Goal: Find specific page/section: Find specific page/section

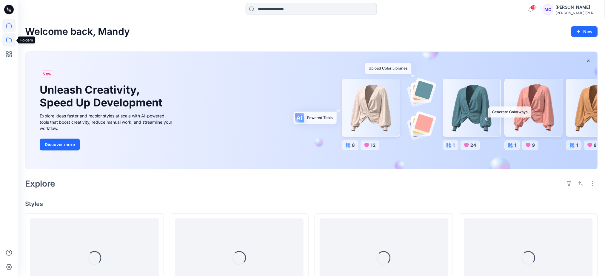
click at [12, 39] on icon at bounding box center [8, 39] width 13 height 13
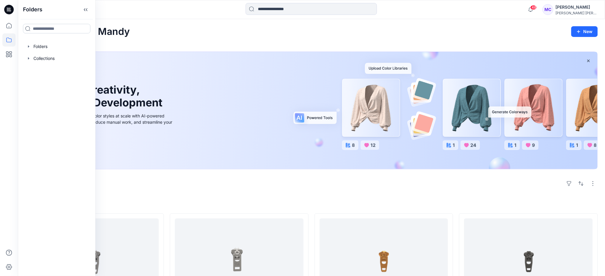
click at [46, 30] on input at bounding box center [56, 29] width 67 height 10
type input "*********"
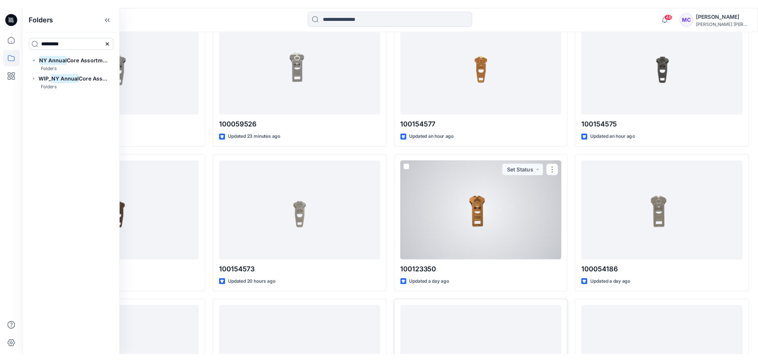
scroll to position [199, 0]
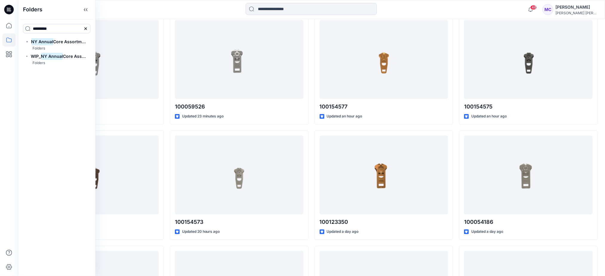
click at [205, 7] on div at bounding box center [311, 9] width 293 height 13
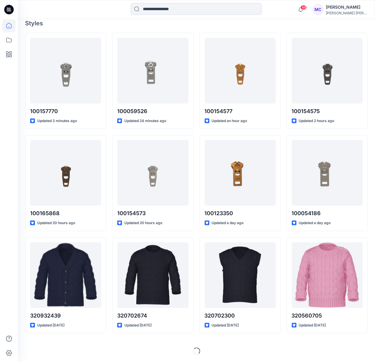
scroll to position [165, 0]
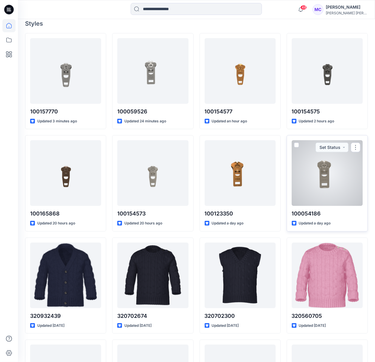
click at [325, 180] on div at bounding box center [327, 173] width 71 height 66
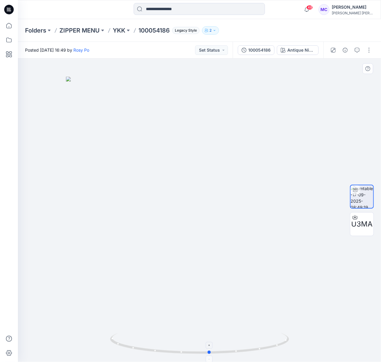
drag, startPoint x: 273, startPoint y: 345, endPoint x: 284, endPoint y: 345, distance: 10.2
click at [284, 276] on icon at bounding box center [200, 344] width 181 height 22
click at [346, 52] on icon "button" at bounding box center [345, 50] width 5 height 5
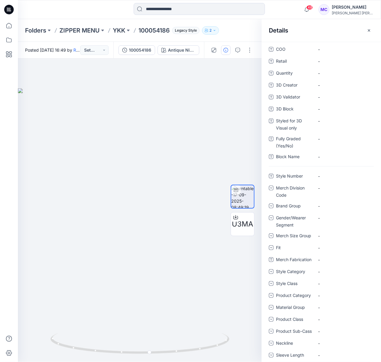
scroll to position [122, 0]
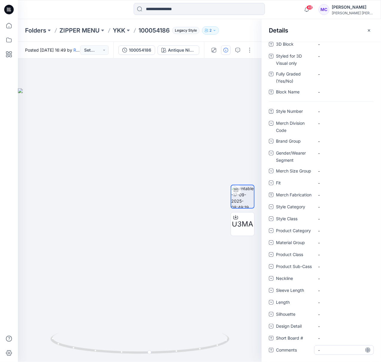
click at [324, 276] on span "-" at bounding box center [344, 350] width 52 height 6
type textarea "**********"
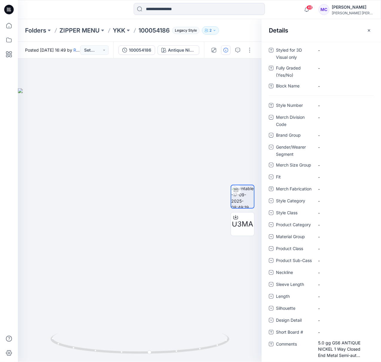
click at [266, 276] on div "Style Number - Merch Division Code - Brand Group - Gender/Wearer Segment - Merc…" at bounding box center [321, 233] width 119 height 265
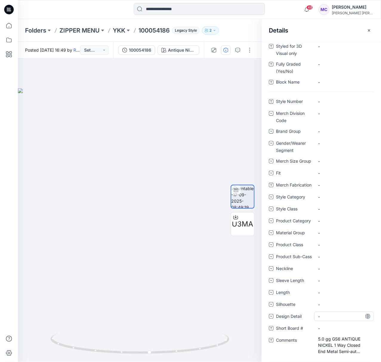
scroll to position [133, 0]
click at [372, 32] on button "button" at bounding box center [369, 31] width 10 height 10
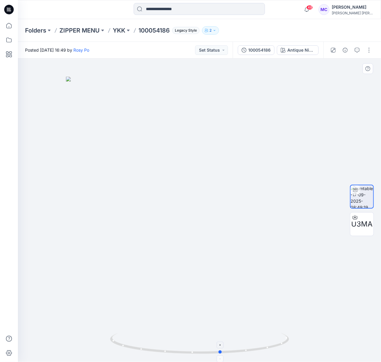
drag, startPoint x: 285, startPoint y: 346, endPoint x: 117, endPoint y: 335, distance: 168.7
click at [117, 276] on icon at bounding box center [200, 344] width 181 height 22
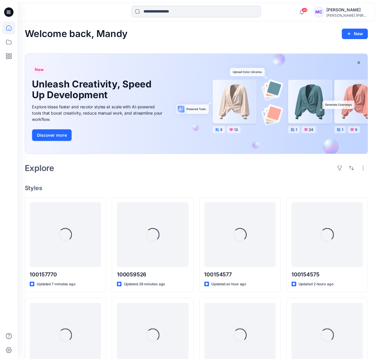
scroll to position [165, 0]
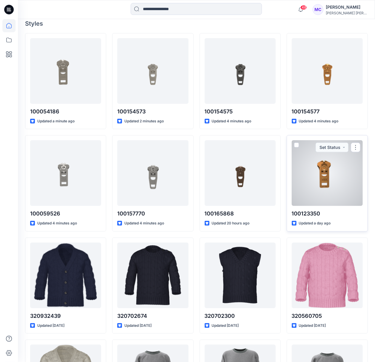
click at [335, 178] on div at bounding box center [327, 173] width 71 height 66
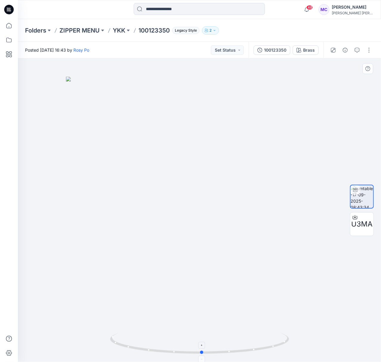
drag, startPoint x: 253, startPoint y: 351, endPoint x: 256, endPoint y: 348, distance: 3.8
click at [256, 276] on icon at bounding box center [200, 344] width 181 height 22
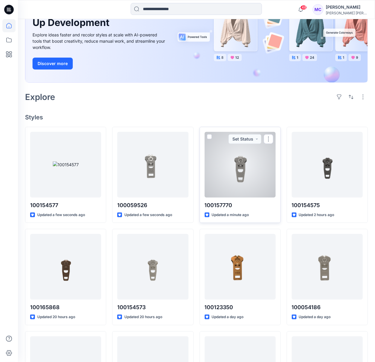
scroll to position [79, 0]
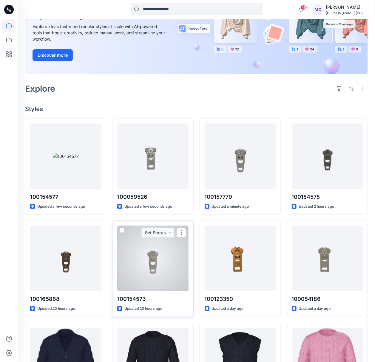
click at [155, 249] on div at bounding box center [152, 259] width 71 height 66
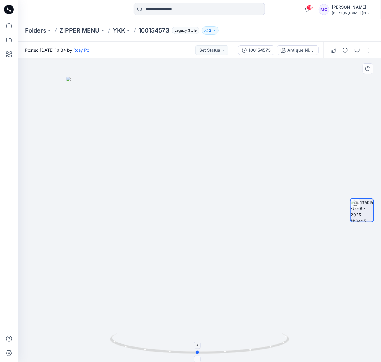
drag, startPoint x: 262, startPoint y: 349, endPoint x: 260, endPoint y: 343, distance: 5.8
click at [260, 343] on icon at bounding box center [200, 344] width 181 height 22
click at [346, 51] on icon "button" at bounding box center [345, 50] width 5 height 5
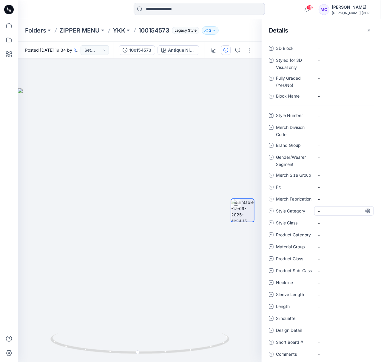
scroll to position [112, 0]
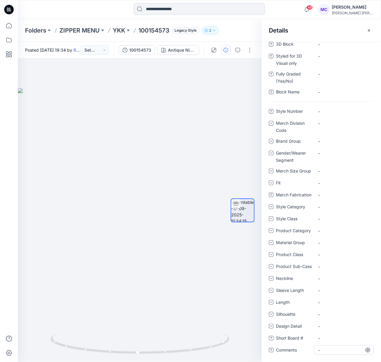
click at [322, 351] on span "-" at bounding box center [344, 350] width 52 height 6
click at [321, 108] on Number "-" at bounding box center [344, 111] width 52 height 6
type textarea "*********"
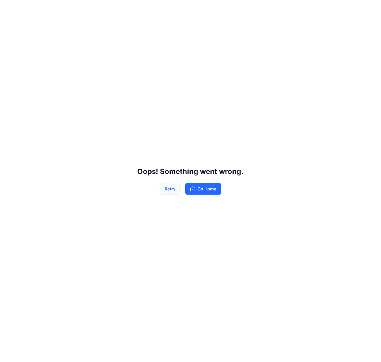
click at [169, 189] on button "Retry" at bounding box center [170, 189] width 21 height 12
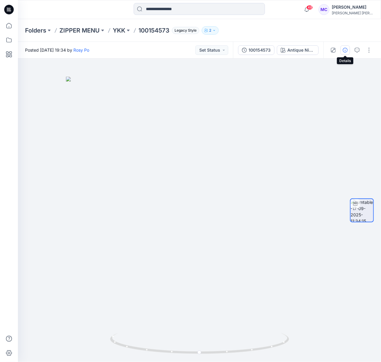
click at [347, 54] on button "button" at bounding box center [346, 50] width 10 height 10
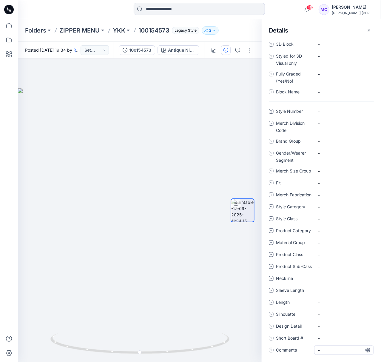
click at [327, 349] on span "-" at bounding box center [344, 350] width 52 height 6
click at [317, 349] on div "-" at bounding box center [344, 350] width 60 height 10
type textarea "**********"
click at [265, 316] on div "**********" at bounding box center [321, 234] width 119 height 255
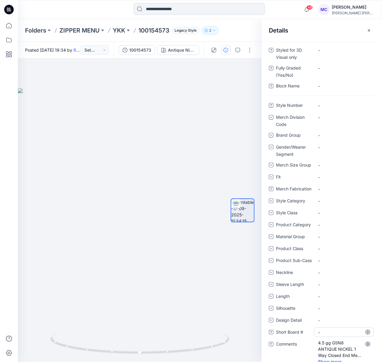
scroll to position [128, 0]
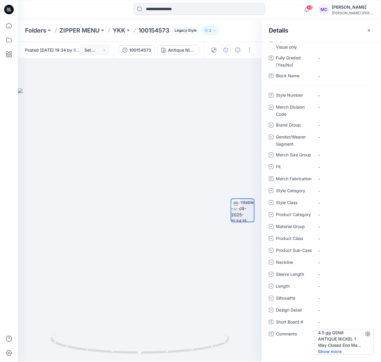
click at [331, 349] on span "Show more" at bounding box center [333, 351] width 31 height 6
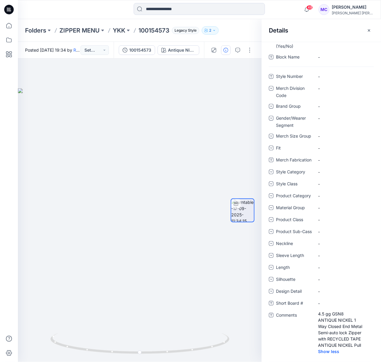
scroll to position [160, 0]
drag, startPoint x: 215, startPoint y: 347, endPoint x: 65, endPoint y: 333, distance: 151.0
click at [65, 333] on icon at bounding box center [140, 344] width 181 height 22
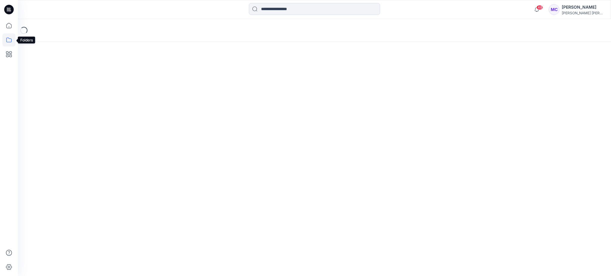
click at [8, 42] on icon at bounding box center [8, 40] width 5 height 5
click at [55, 30] on input at bounding box center [56, 29] width 67 height 10
type input "******"
click at [54, 41] on span "MENU" at bounding box center [53, 41] width 13 height 5
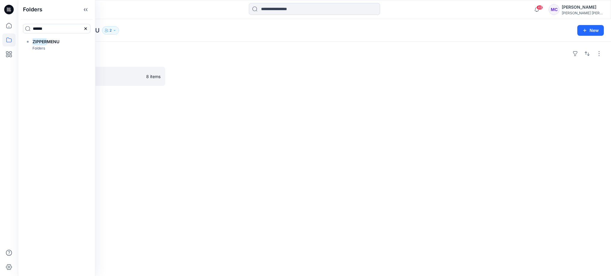
click at [215, 164] on div "Folders YKK 8 items" at bounding box center [314, 159] width 593 height 235
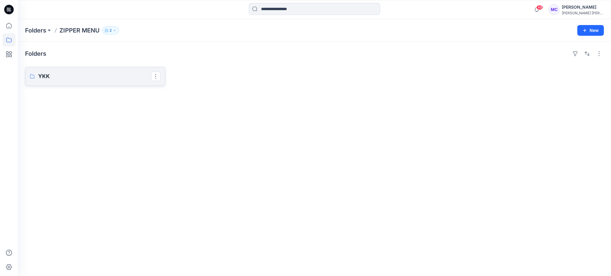
click at [43, 80] on p "YKK" at bounding box center [94, 76] width 113 height 8
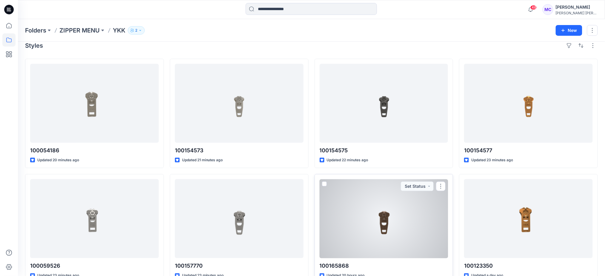
scroll to position [23, 0]
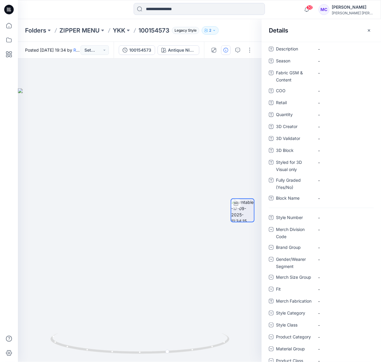
scroll to position [159, 0]
